Goal: Task Accomplishment & Management: Complete application form

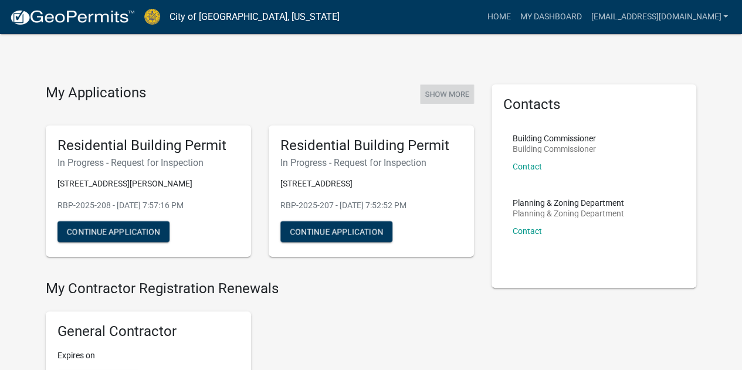
click at [460, 92] on button "Show More" at bounding box center [447, 94] width 54 height 19
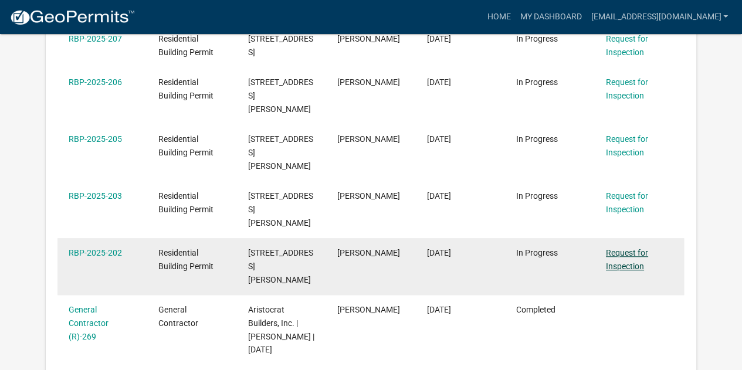
scroll to position [304, 0]
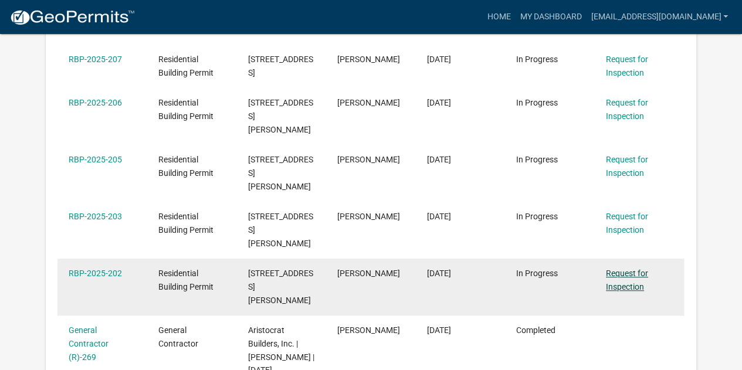
click at [615, 269] on link "Request for Inspection" at bounding box center [627, 280] width 42 height 23
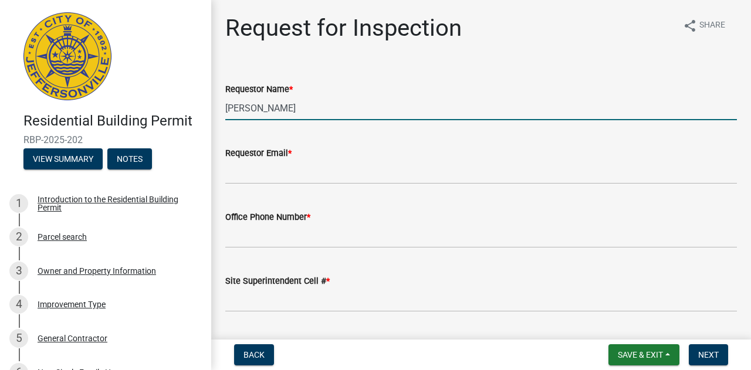
click at [281, 111] on input "[PERSON_NAME]" at bounding box center [481, 108] width 512 height 24
type input "[PERSON_NAME]"
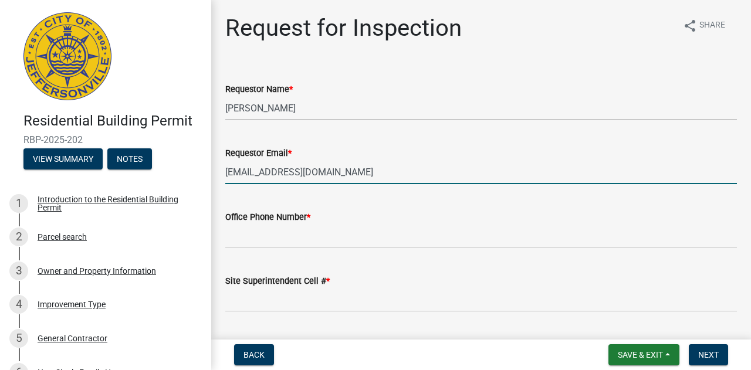
type input "[EMAIL_ADDRESS][DOMAIN_NAME]"
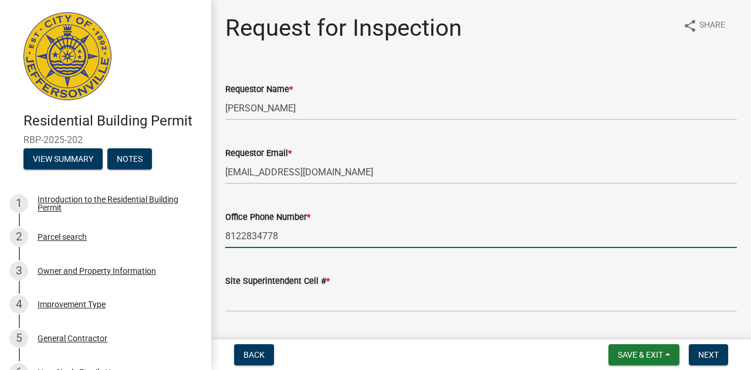
type input "8122834778"
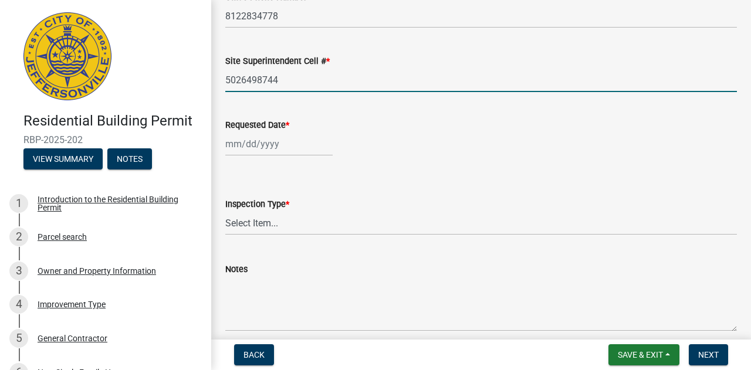
scroll to position [224, 0]
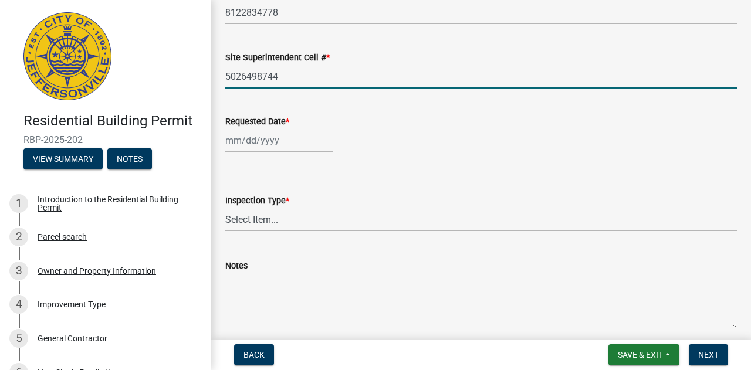
type input "5026498744"
select select "10"
select select "2025"
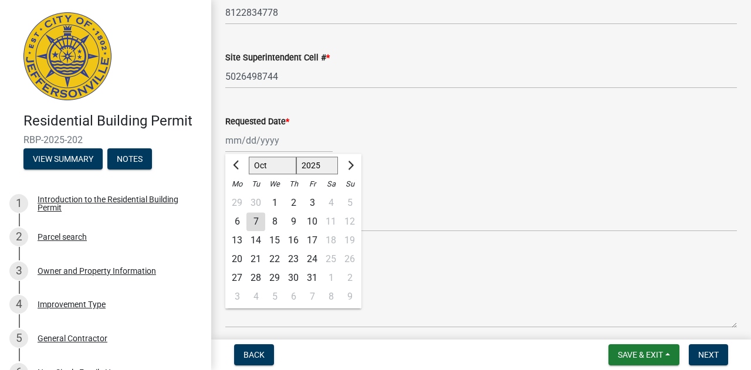
click at [231, 146] on div "[PERSON_NAME] Feb Mar Apr [PERSON_NAME][DATE] Oct Nov [DATE] 1526 1527 1528 152…" at bounding box center [278, 141] width 107 height 24
click at [277, 221] on div "8" at bounding box center [274, 221] width 19 height 19
type input "[DATE]"
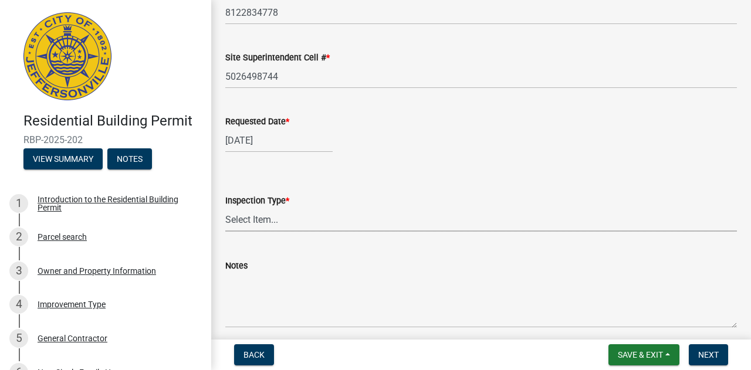
click at [262, 223] on select "Select Item... Footer Foundation Framing Final" at bounding box center [481, 220] width 512 height 24
click at [225, 208] on select "Select Item... Footer Foundation Framing Final" at bounding box center [481, 220] width 512 height 24
select select "cf00f61e-4b77-4892-83dd-df63e4708b2f"
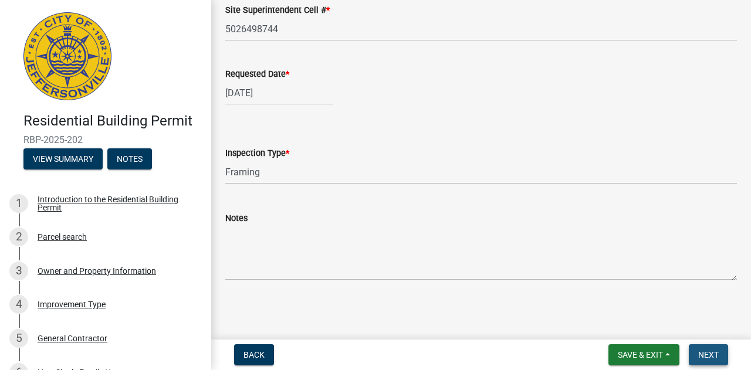
click at [702, 356] on span "Next" at bounding box center [708, 354] width 21 height 9
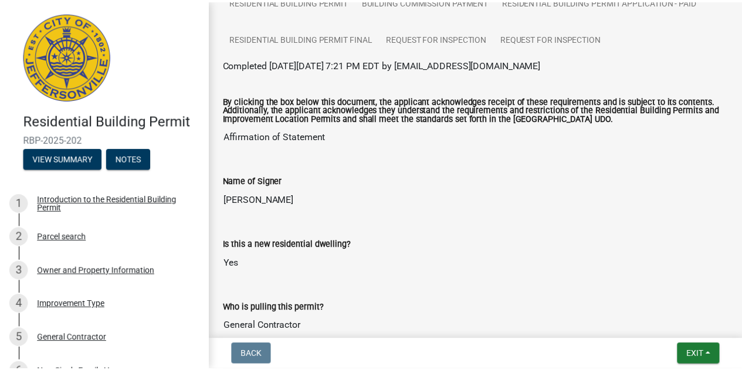
scroll to position [0, 0]
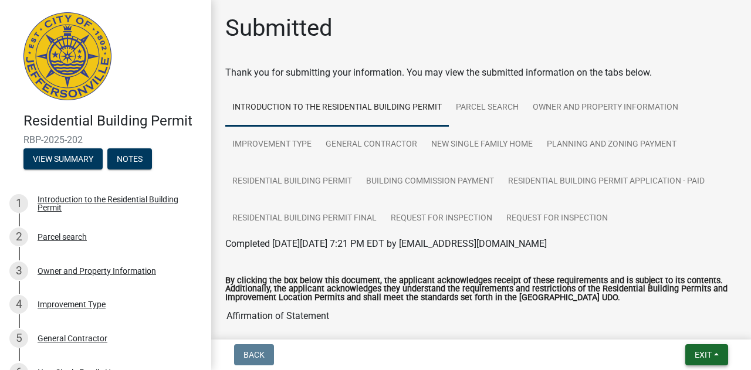
click at [691, 350] on button "Exit" at bounding box center [707, 355] width 43 height 21
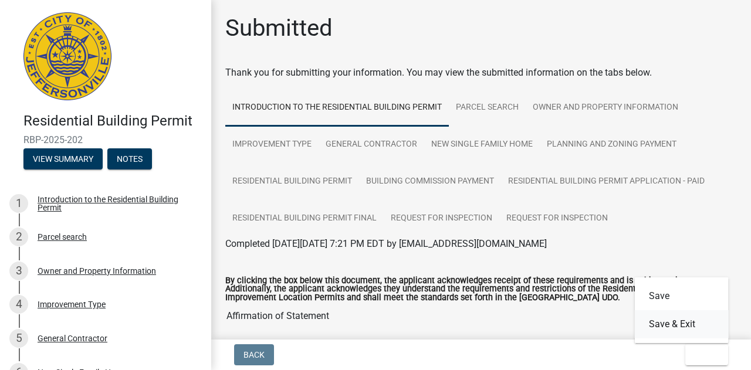
click at [662, 327] on button "Save & Exit" at bounding box center [682, 324] width 94 height 28
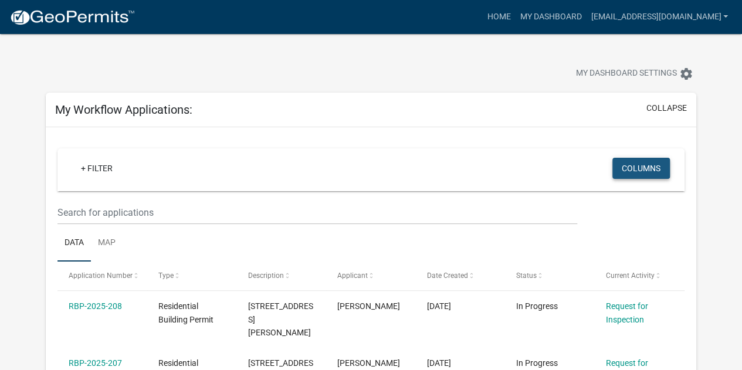
click at [627, 173] on button "Columns" at bounding box center [642, 168] width 58 height 21
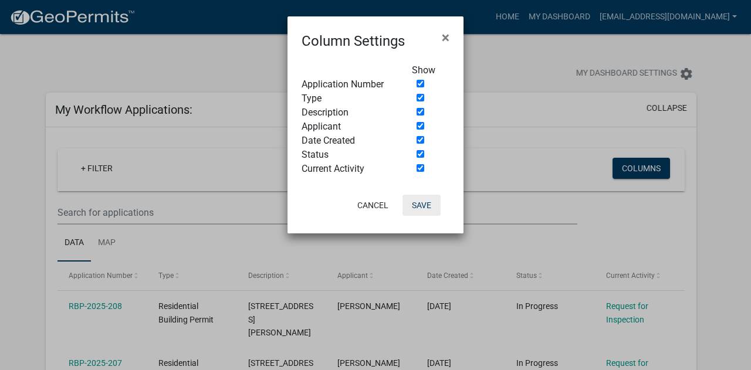
click at [419, 205] on button "Save" at bounding box center [422, 205] width 38 height 21
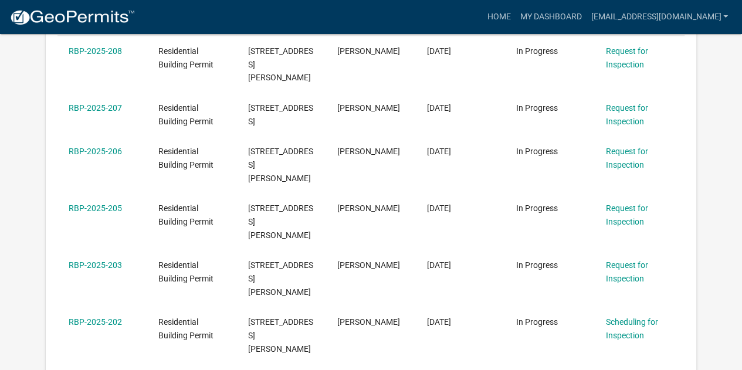
scroll to position [257, 0]
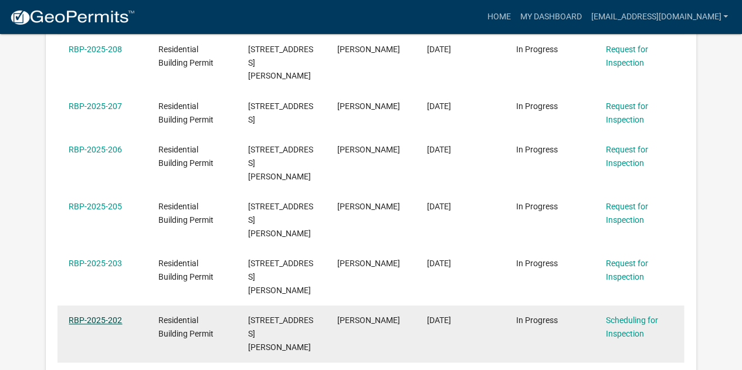
click at [107, 316] on link "RBP-2025-202" at bounding box center [95, 320] width 53 height 9
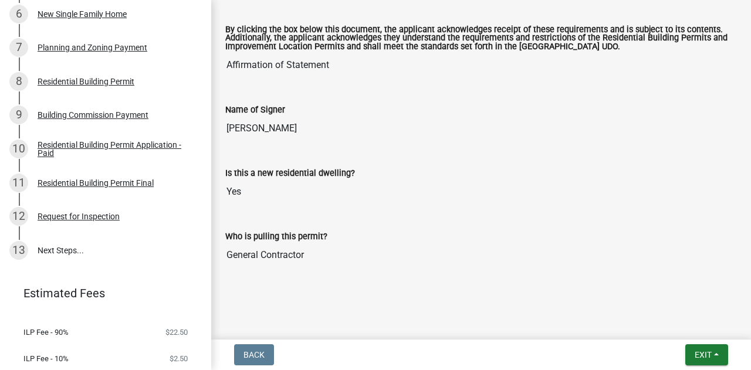
scroll to position [359, 0]
click at [58, 249] on link "13 Next Steps..." at bounding box center [105, 250] width 211 height 34
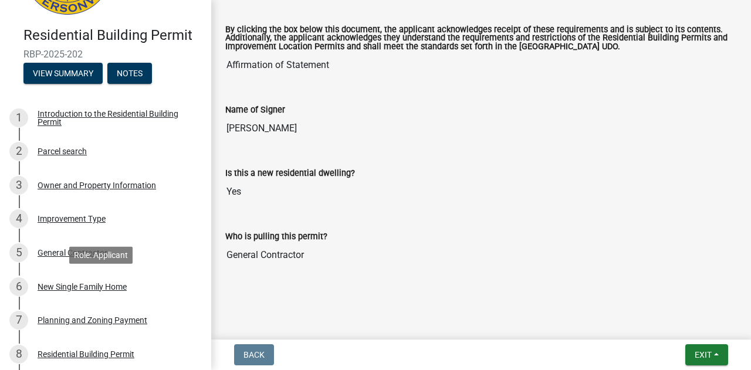
scroll to position [85, 0]
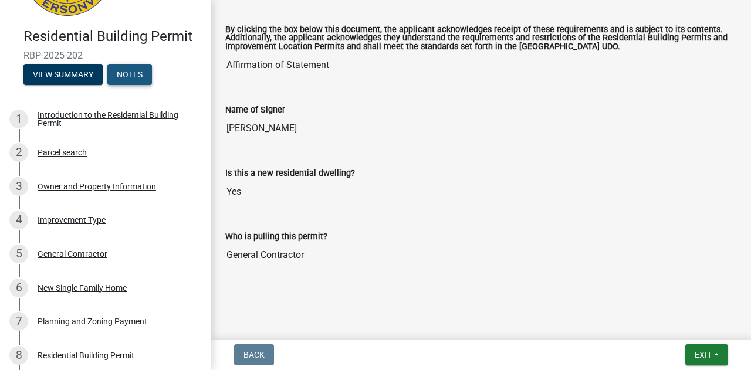
click at [139, 77] on button "Notes" at bounding box center [129, 74] width 45 height 21
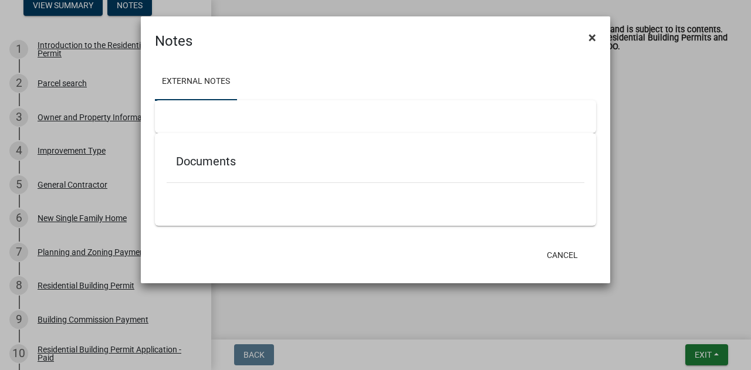
click at [590, 43] on span "×" at bounding box center [593, 37] width 8 height 16
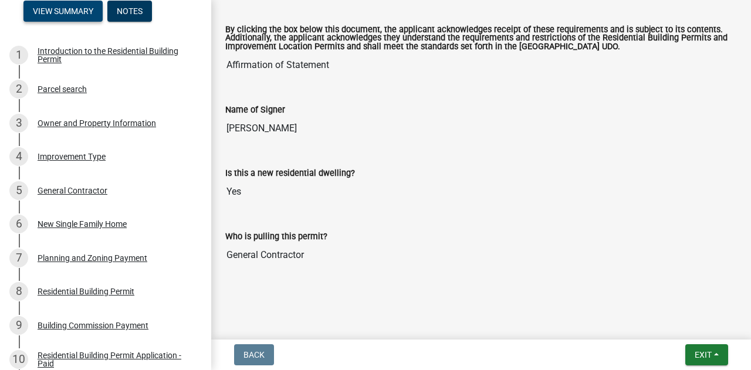
click at [67, 11] on button "View Summary" at bounding box center [62, 11] width 79 height 21
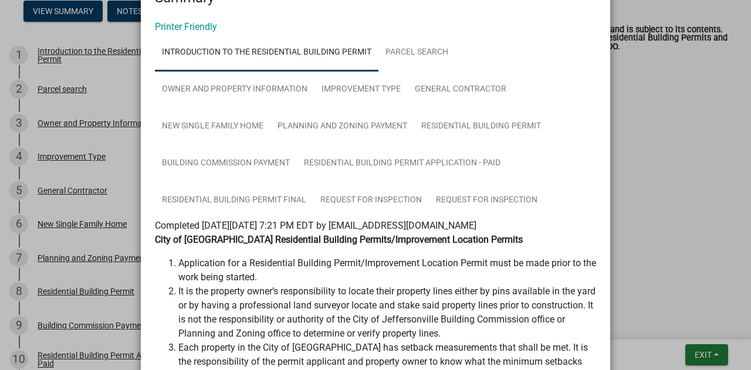
scroll to position [42, 0]
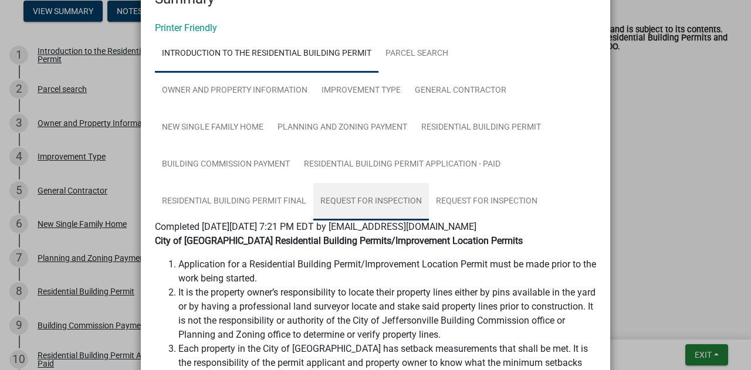
click at [395, 206] on link "Request for Inspection" at bounding box center [371, 202] width 116 height 38
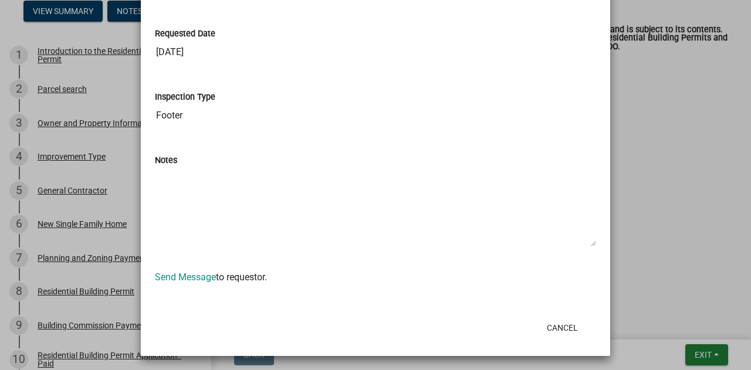
scroll to position [0, 0]
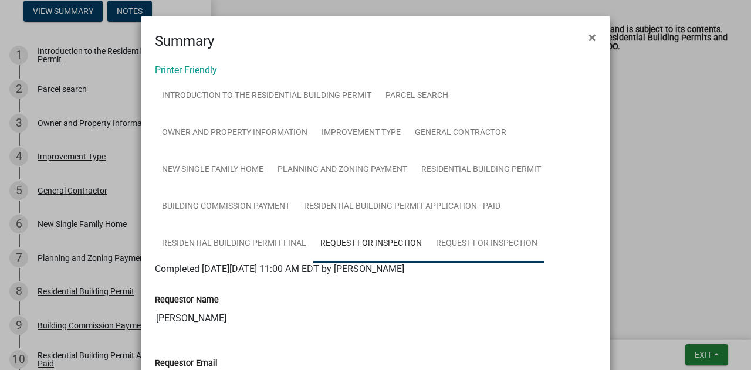
click at [482, 246] on link "Request for Inspection" at bounding box center [487, 244] width 116 height 38
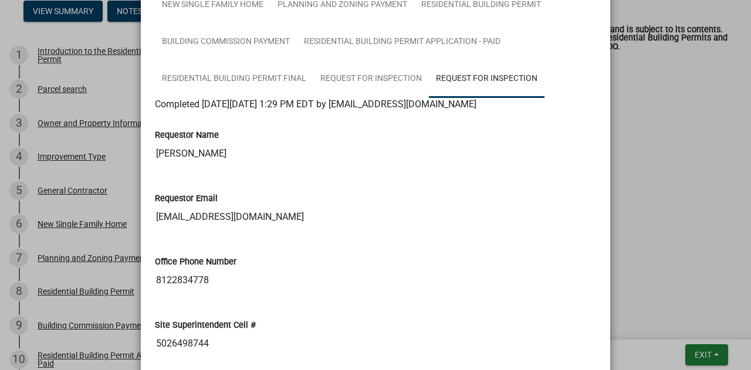
scroll to position [34, 0]
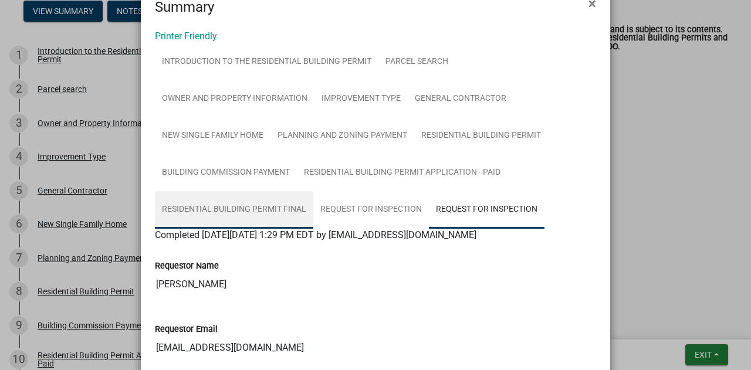
click at [268, 208] on link "Residential Building Permit Final" at bounding box center [234, 210] width 158 height 38
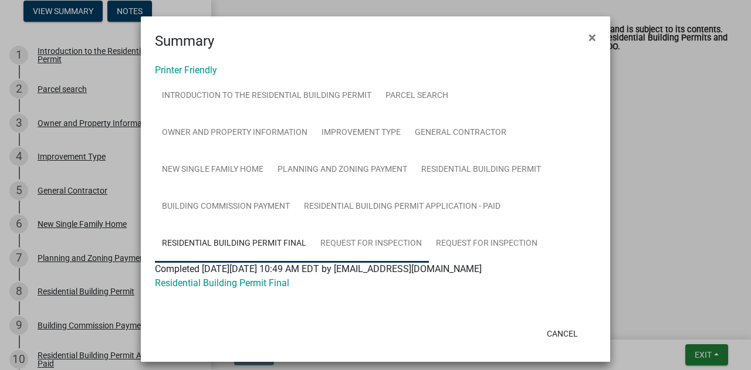
scroll to position [9, 0]
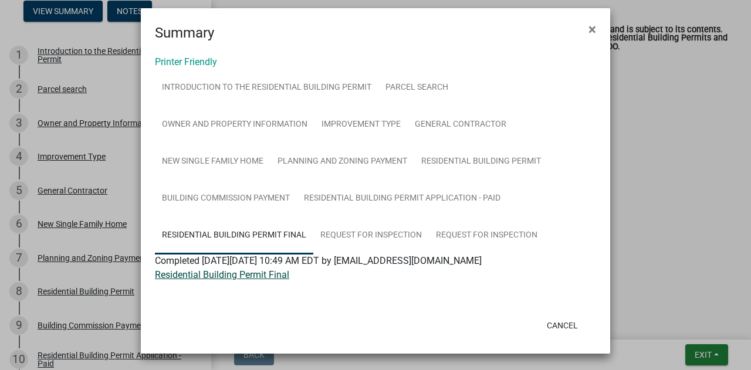
click at [258, 275] on link "Residential Building Permit Final" at bounding box center [222, 274] width 134 height 11
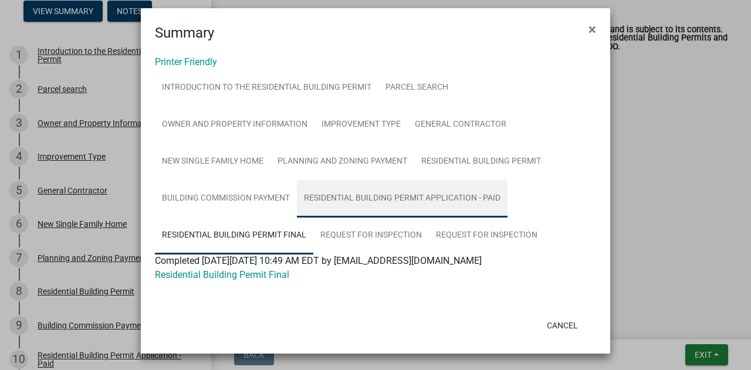
click at [401, 202] on link "Residential Building Permit Application - Paid" at bounding box center [402, 199] width 211 height 38
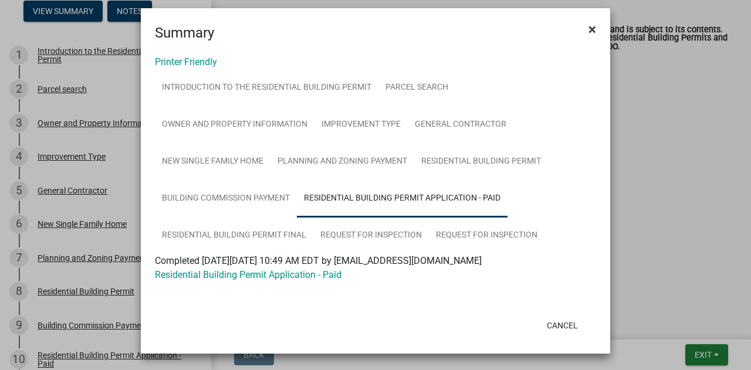
click at [592, 30] on span "×" at bounding box center [593, 29] width 8 height 16
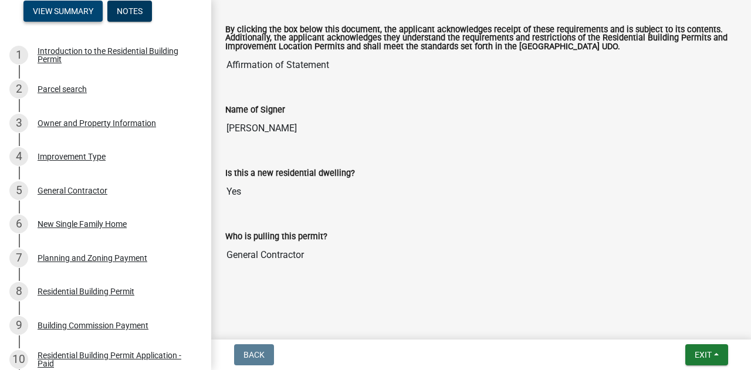
scroll to position [136, 0]
